Goal: Ask a question

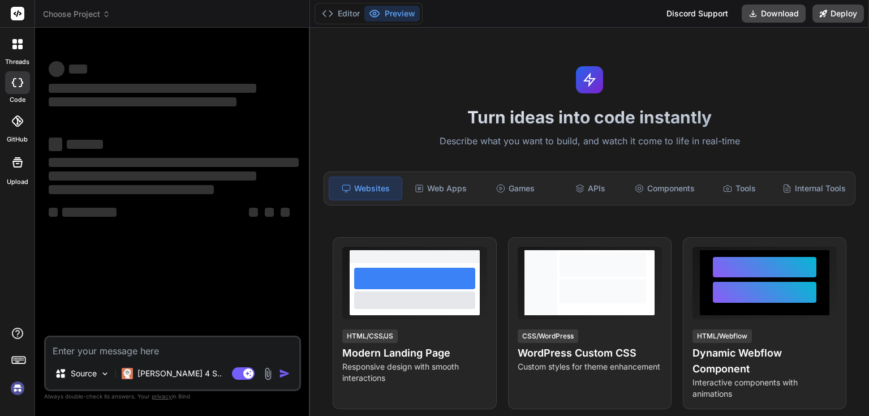
type textarea "x"
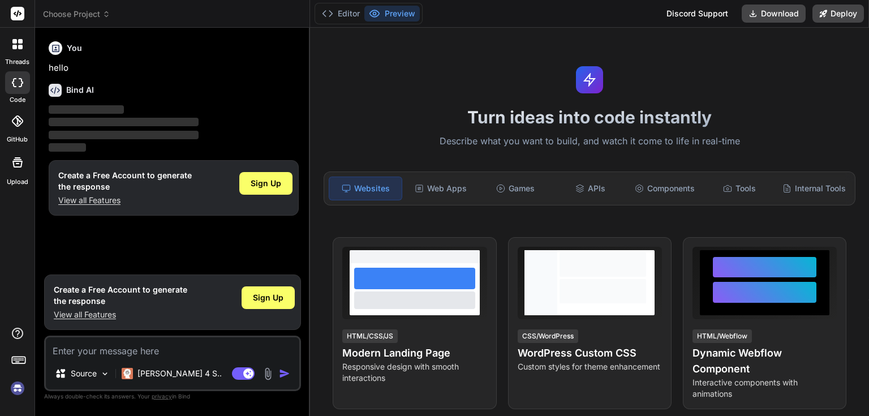
type textarea "diffrence between prime react and material ui"
type textarea "x"
type textarea "diffrence between prime react and material ui"
click at [284, 372] on img "button" at bounding box center [284, 373] width 11 height 11
click at [275, 354] on textarea "diffrence between prime react and material ui" at bounding box center [173, 347] width 254 height 20
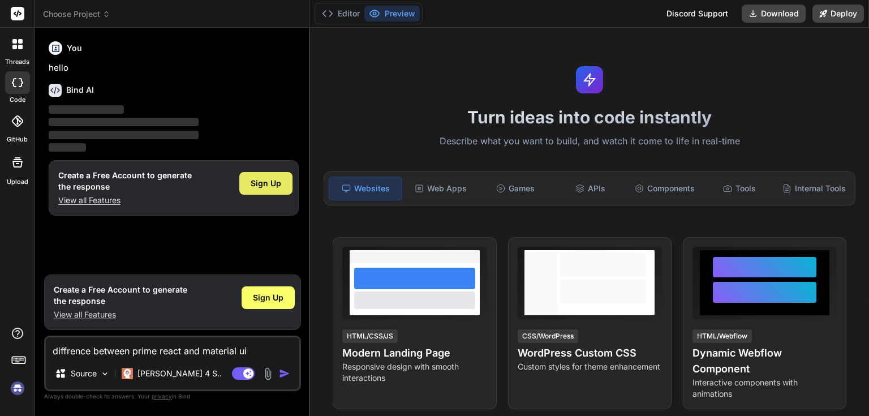
click at [276, 184] on span "Sign Up" at bounding box center [266, 183] width 31 height 11
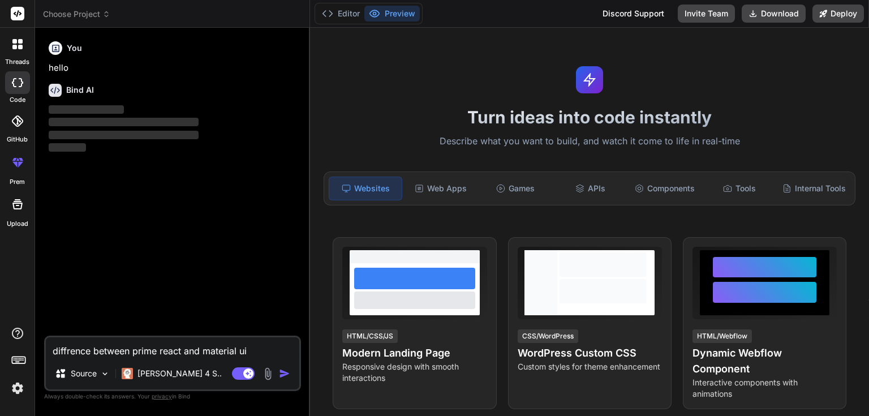
click at [281, 375] on img "button" at bounding box center [284, 373] width 11 height 11
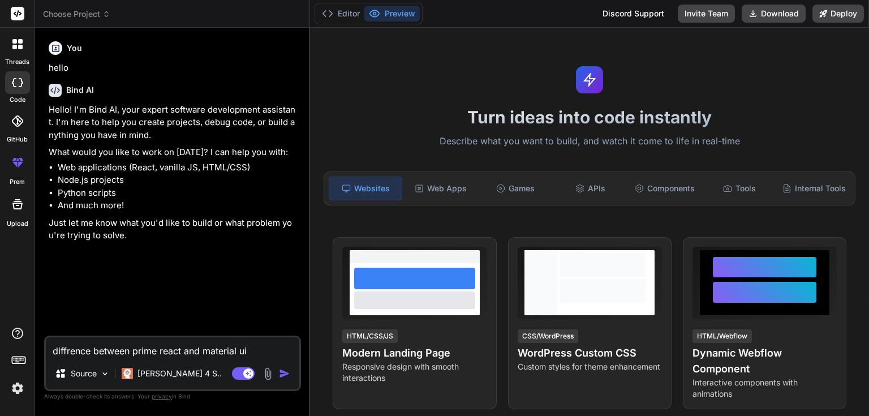
click at [283, 376] on img "button" at bounding box center [284, 373] width 11 height 11
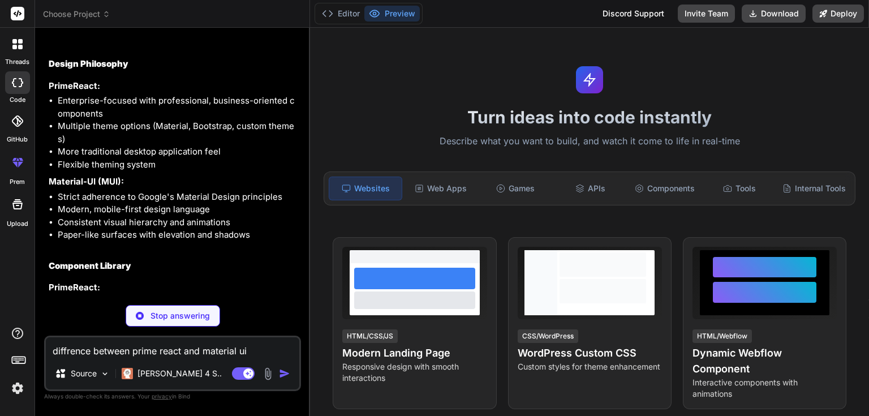
scroll to position [297, 0]
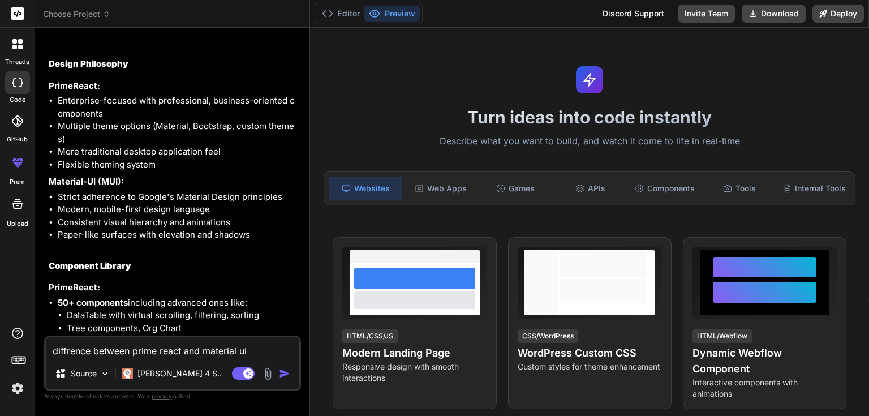
type textarea "x"
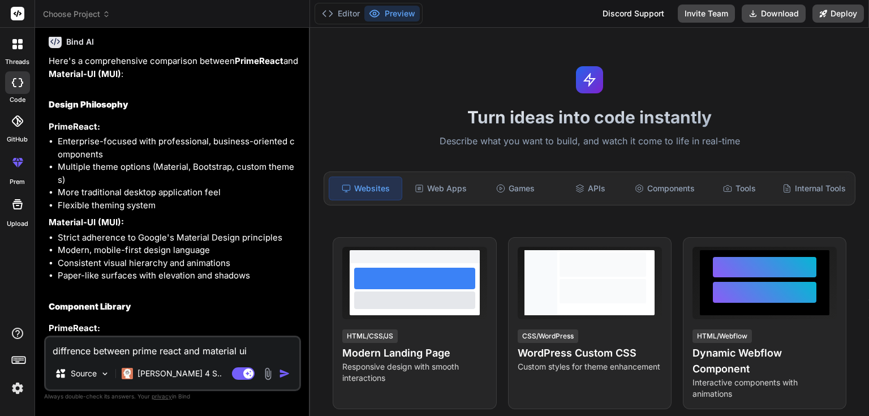
scroll to position [272, 0]
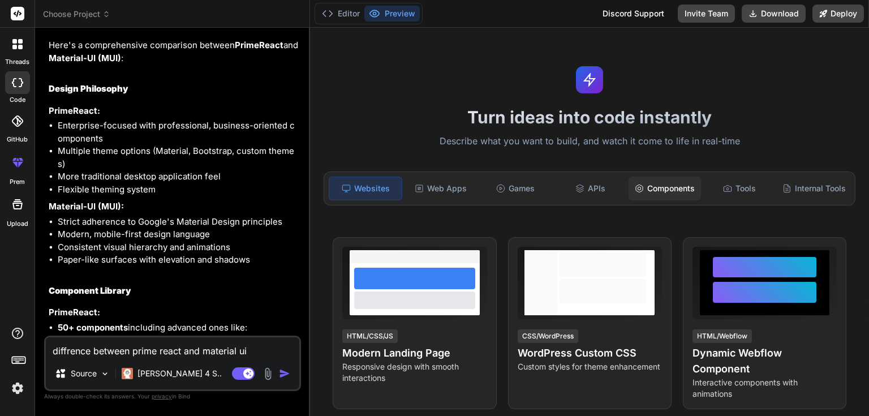
click at [672, 186] on div "Components" at bounding box center [665, 189] width 72 height 24
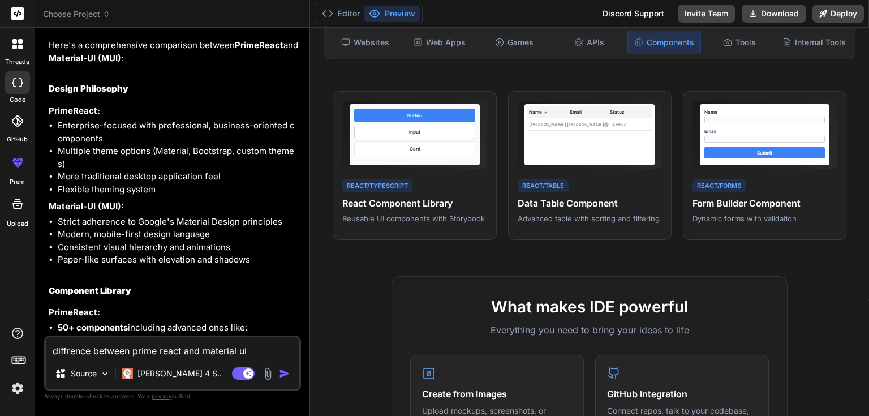
scroll to position [136, 0]
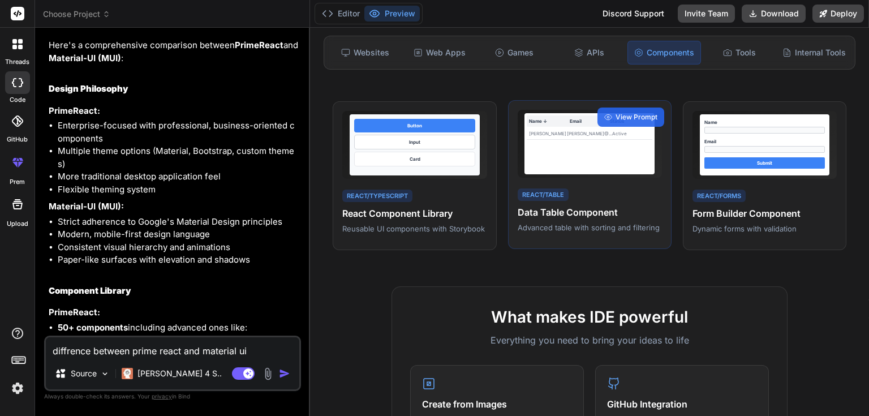
click at [588, 191] on div "React/Table Data Table Component Advanced table with sorting and filtering" at bounding box center [590, 210] width 144 height 46
click at [621, 119] on span "View Prompt" at bounding box center [637, 117] width 42 height 10
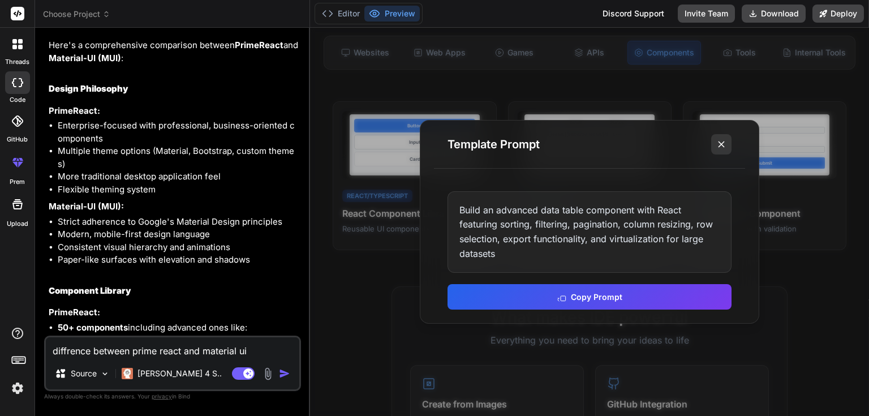
click at [718, 143] on icon at bounding box center [721, 144] width 11 height 11
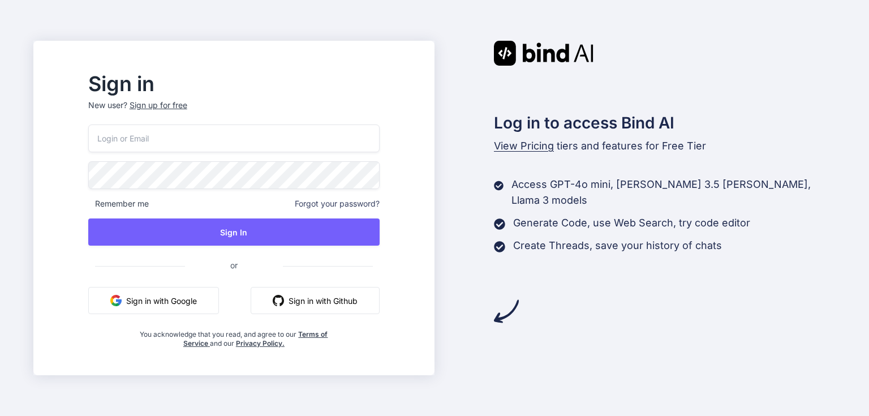
click at [217, 310] on button "Sign in with Google" at bounding box center [153, 300] width 131 height 27
